Goal: Find specific page/section: Find specific page/section

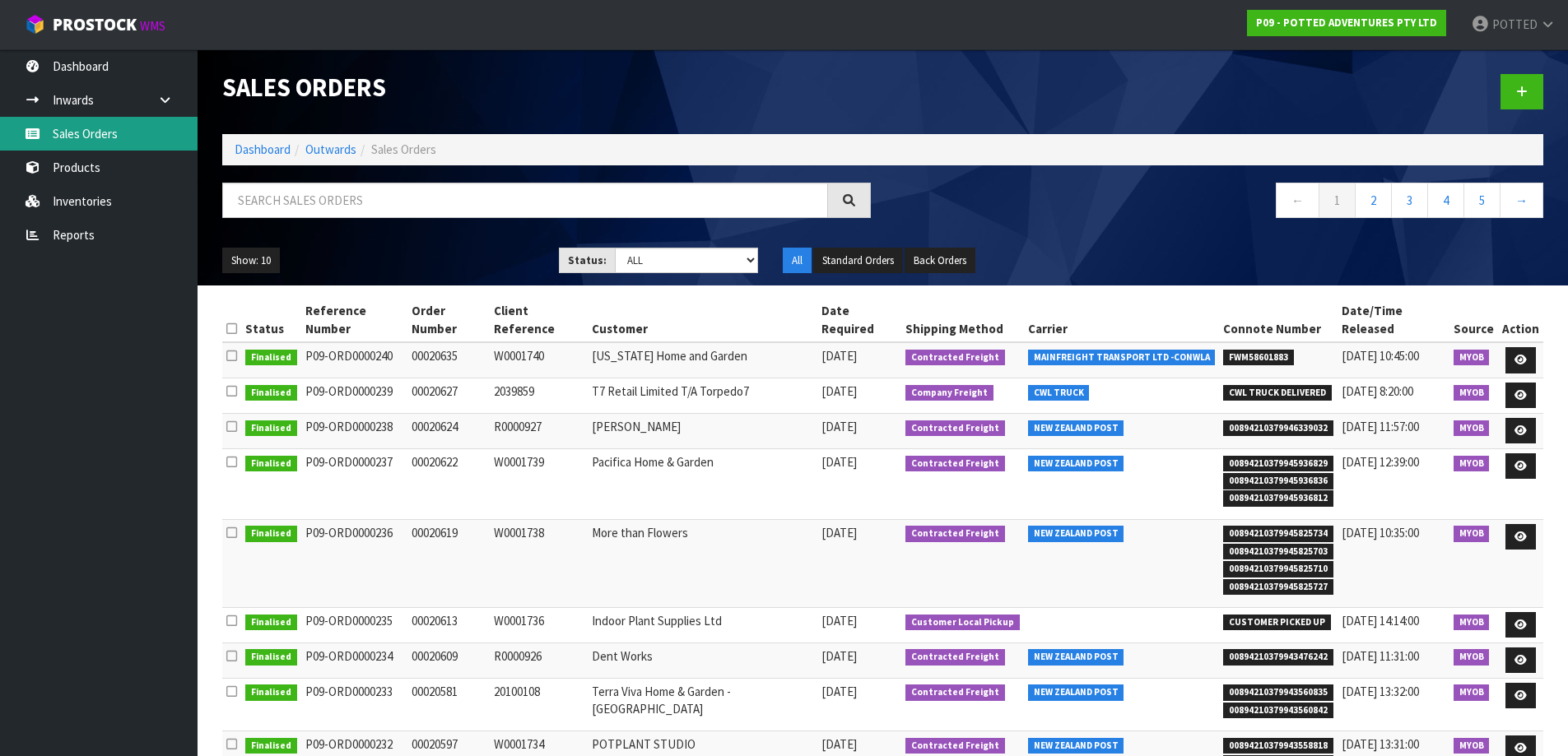
click at [76, 130] on link "Sales Orders" at bounding box center [99, 134] width 197 height 34
